Goal: Information Seeking & Learning: Learn about a topic

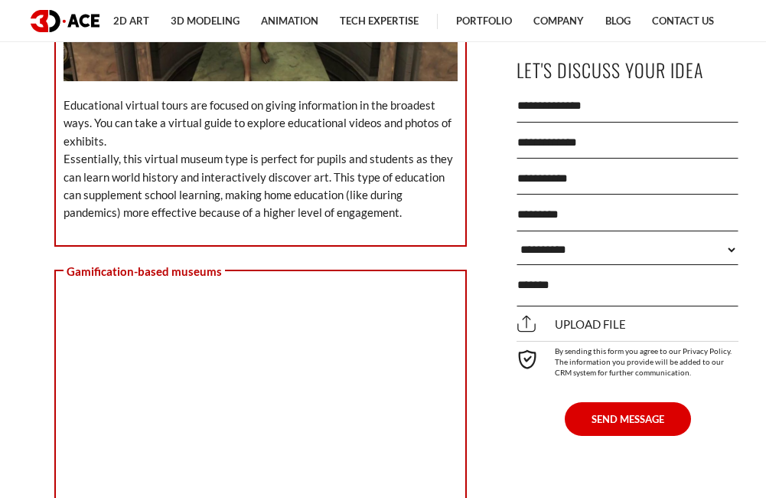
scroll to position [2833, 0]
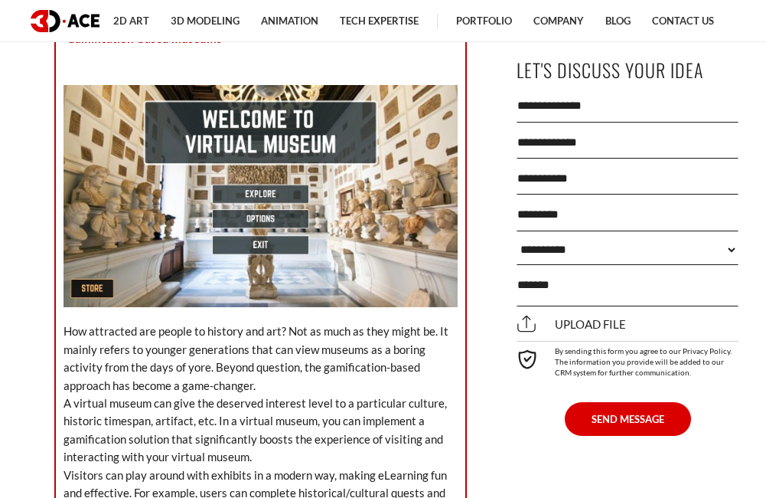
click at [224, 244] on img at bounding box center [261, 196] width 395 height 222
click at [249, 186] on img at bounding box center [261, 196] width 395 height 222
click at [182, 243] on img at bounding box center [261, 196] width 395 height 222
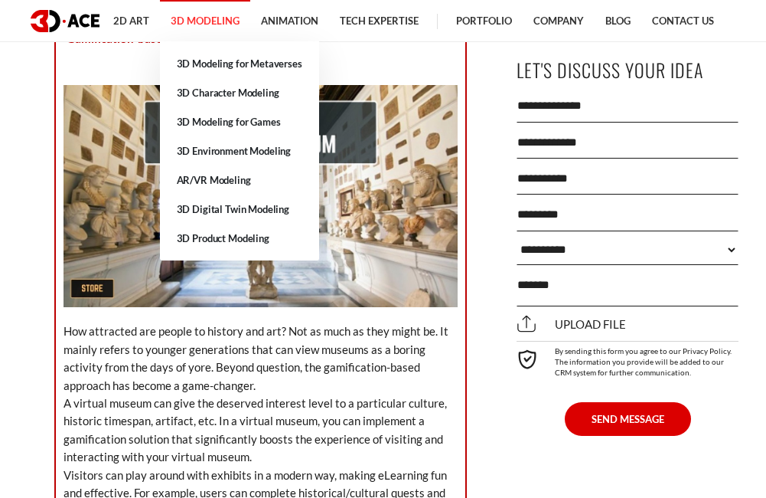
click at [203, 18] on link "3D Modeling" at bounding box center [205, 21] width 90 height 42
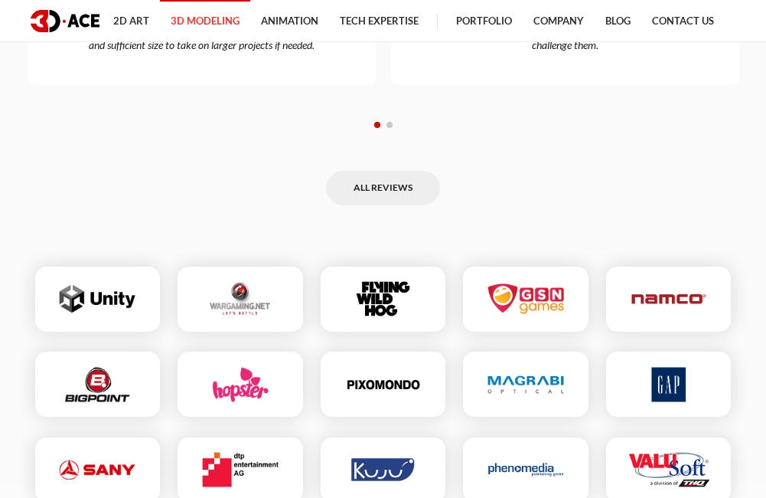
scroll to position [3752, 0]
